Goal: Transaction & Acquisition: Book appointment/travel/reservation

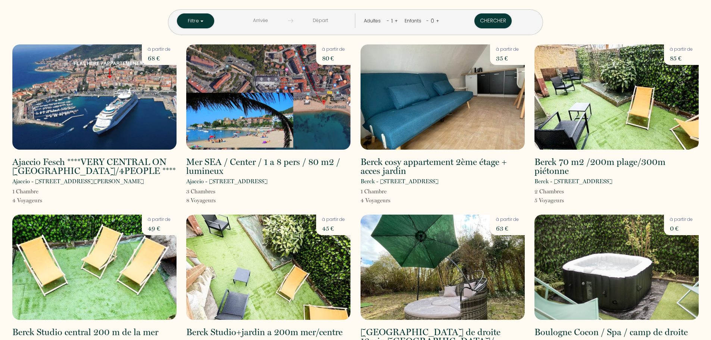
click at [155, 56] on p "68 €" at bounding box center [159, 58] width 23 height 10
click at [60, 91] on img at bounding box center [94, 96] width 164 height 105
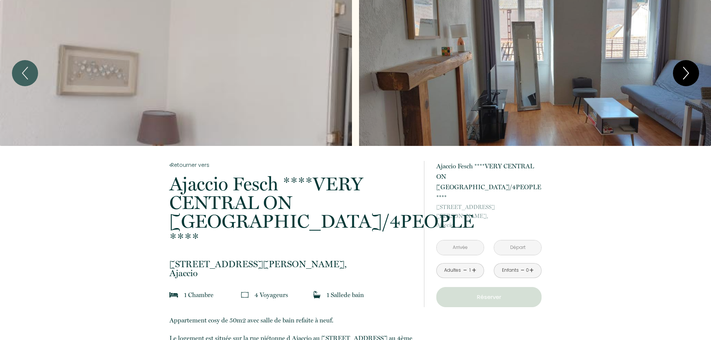
click at [678, 73] on button "Next" at bounding box center [686, 73] width 26 height 26
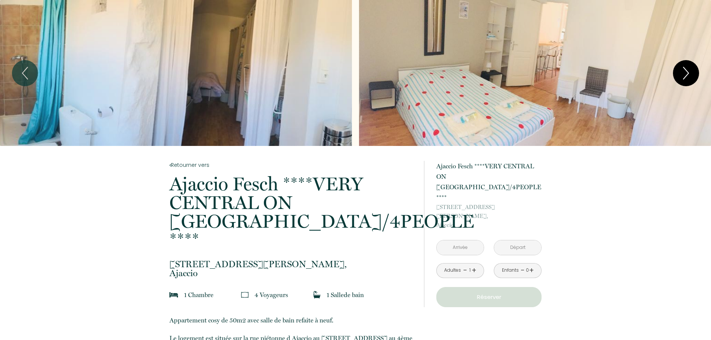
click at [678, 73] on button "Next" at bounding box center [686, 73] width 26 height 26
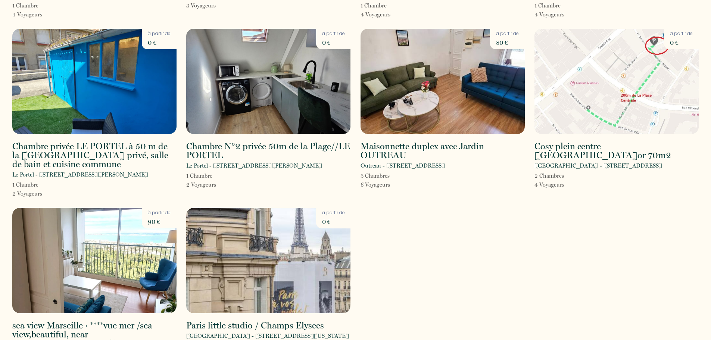
scroll to position [1245, 0]
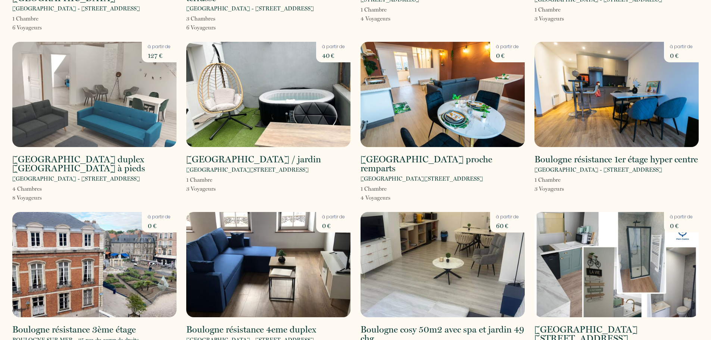
scroll to position [523, 0]
